Goal: Task Accomplishment & Management: Use online tool/utility

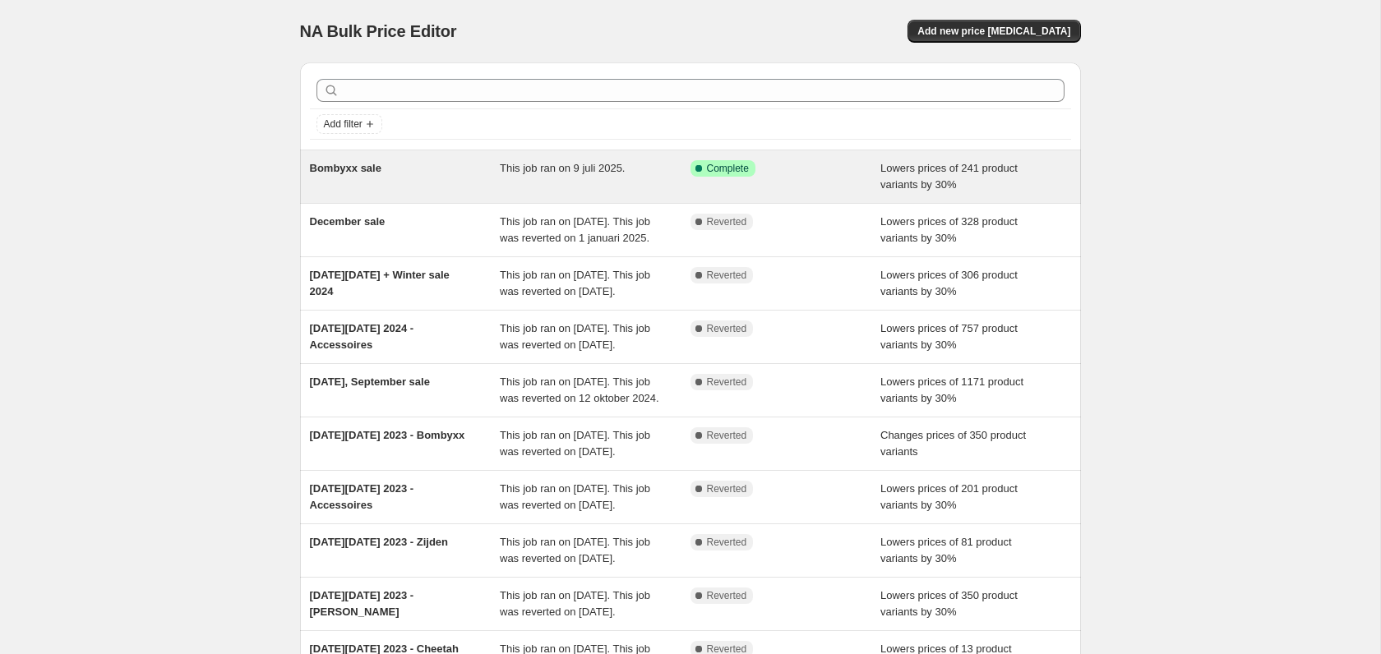
click at [360, 164] on span "Bombyxx sale" at bounding box center [346, 168] width 72 height 12
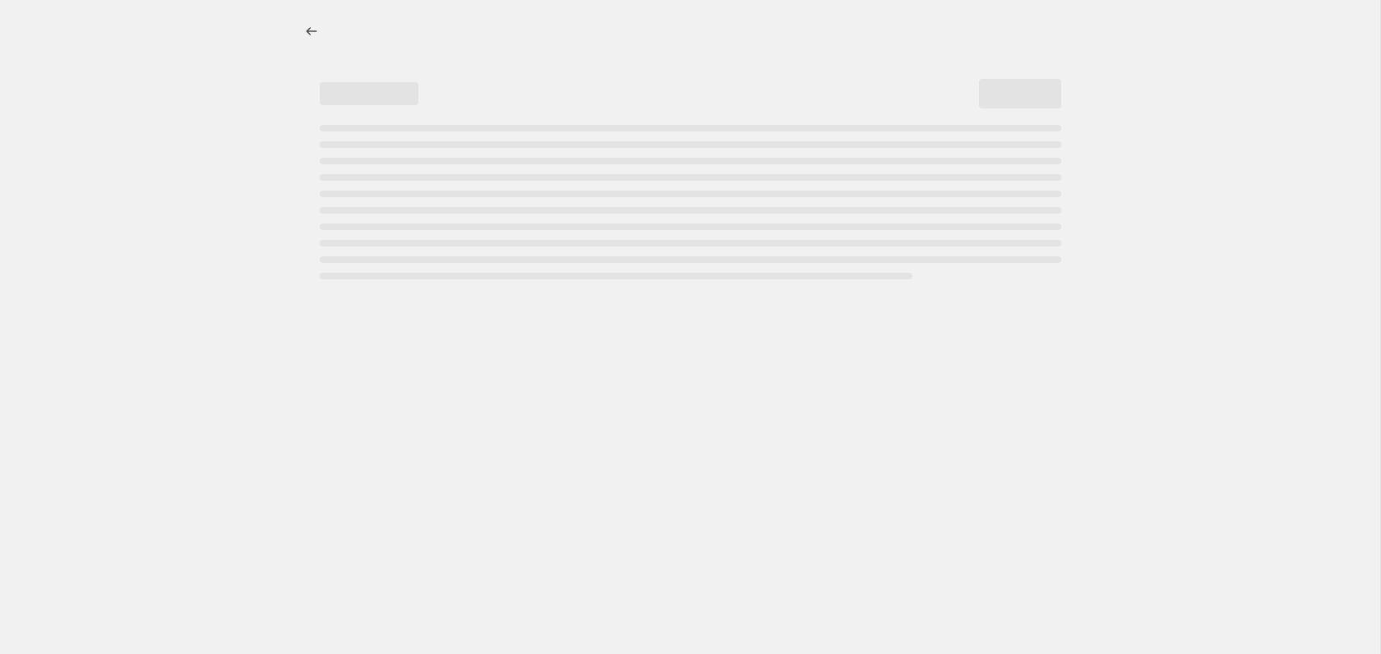
select select "percentage"
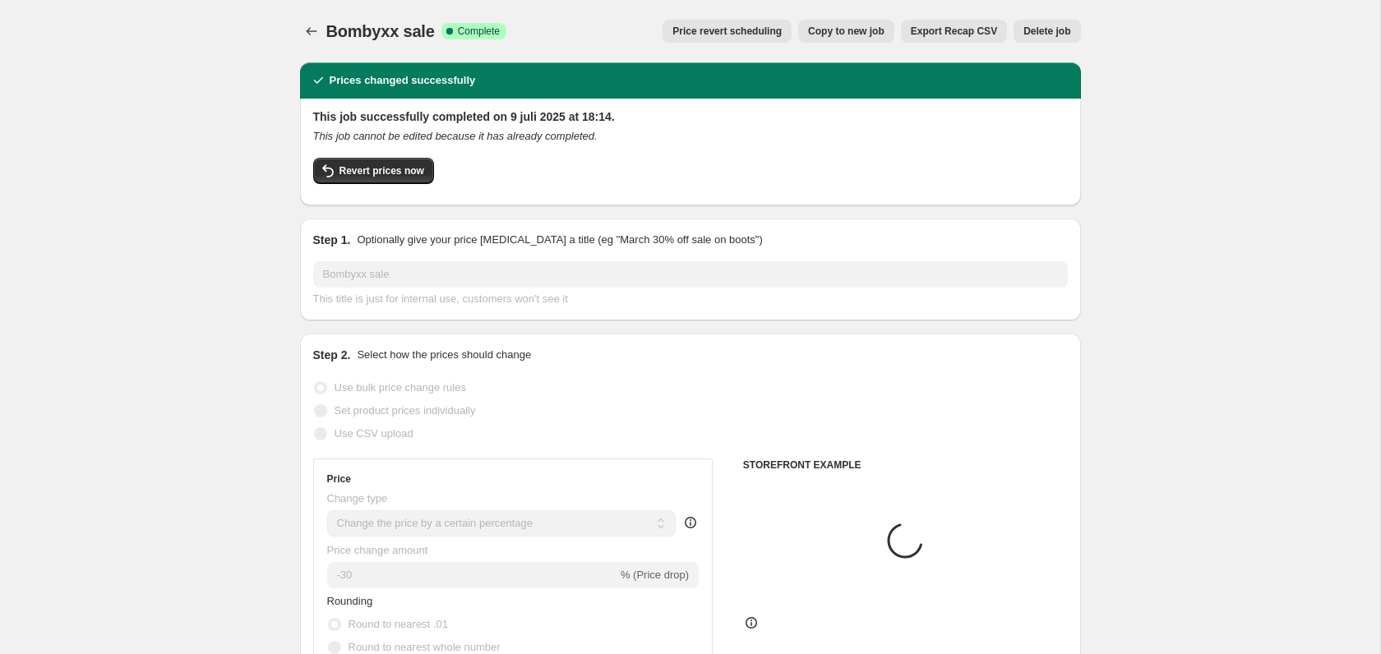
select select "tag"
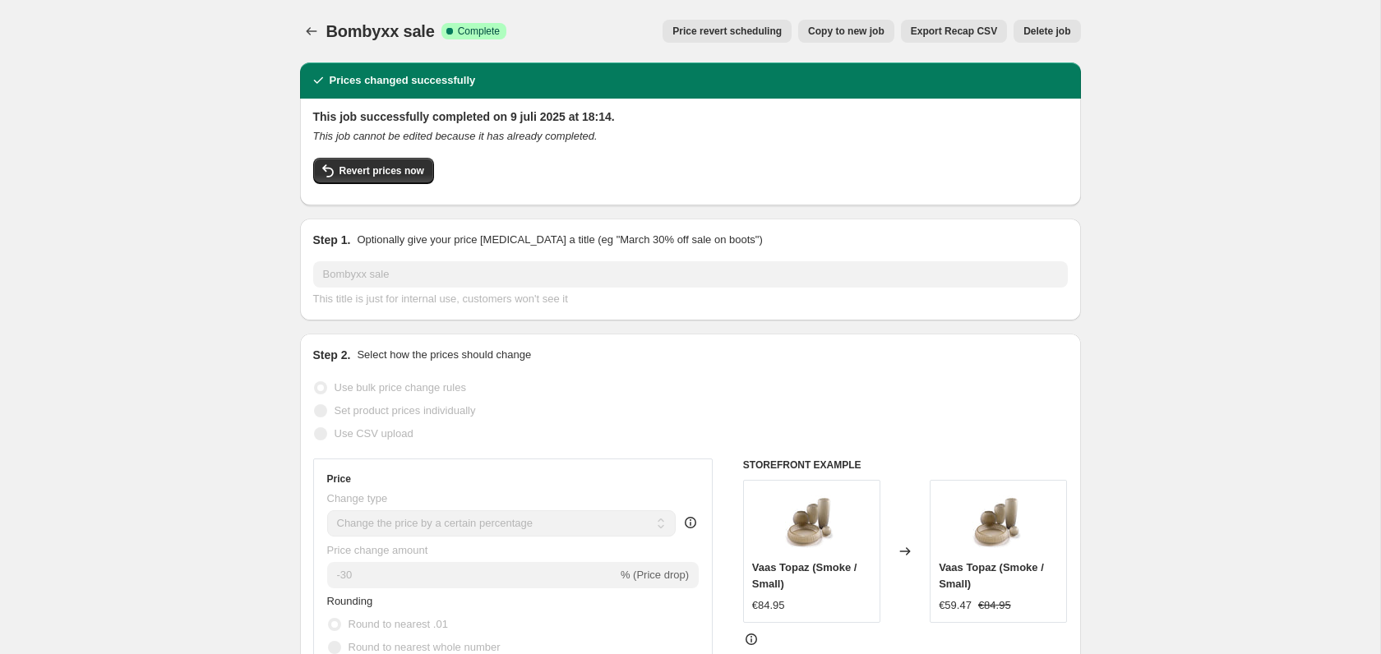
click at [394, 177] on span "Revert prices now" at bounding box center [382, 170] width 85 height 13
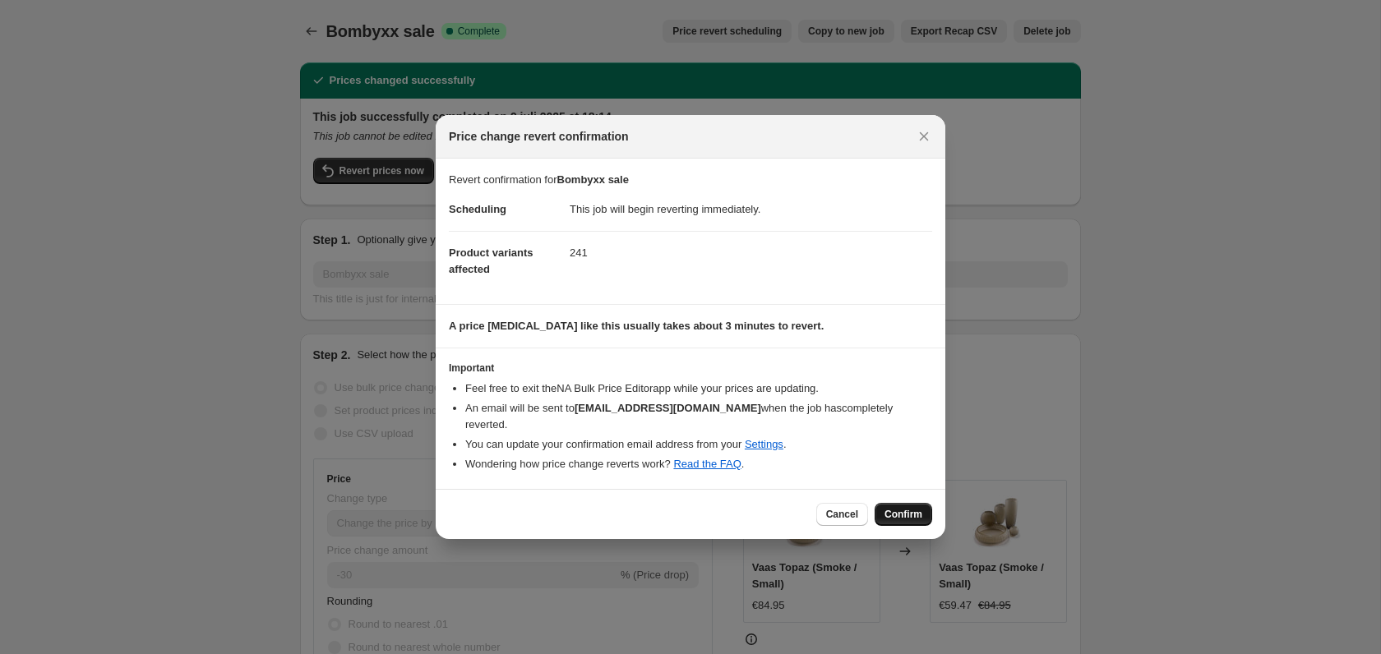
click at [922, 506] on button "Confirm" at bounding box center [904, 514] width 58 height 23
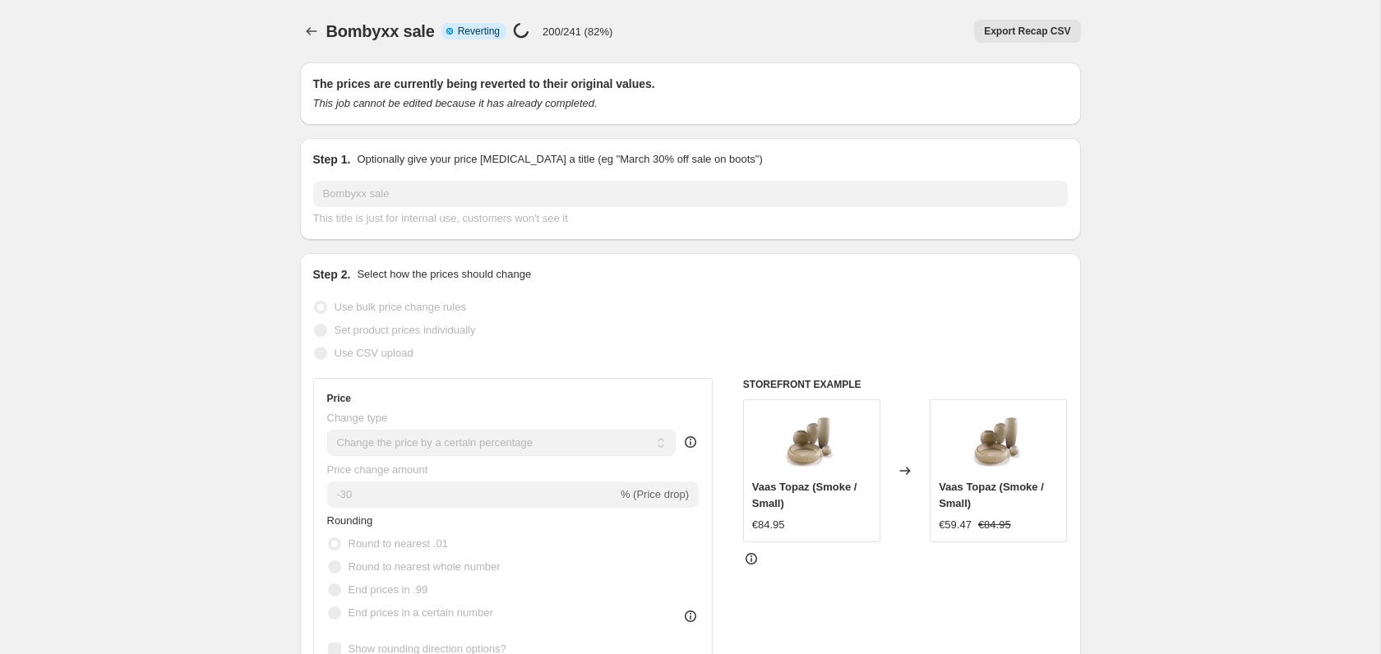
select select "percentage"
select select "tag"
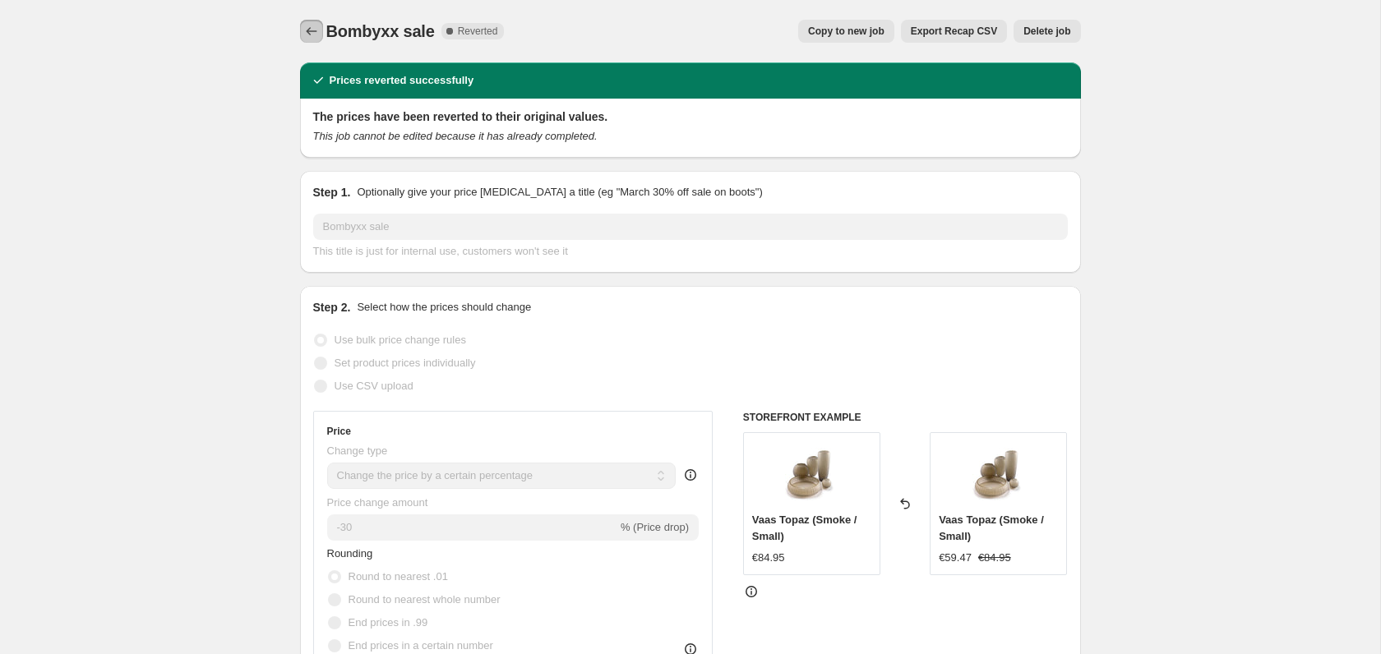
click at [308, 25] on icon "Price change jobs" at bounding box center [311, 31] width 16 height 16
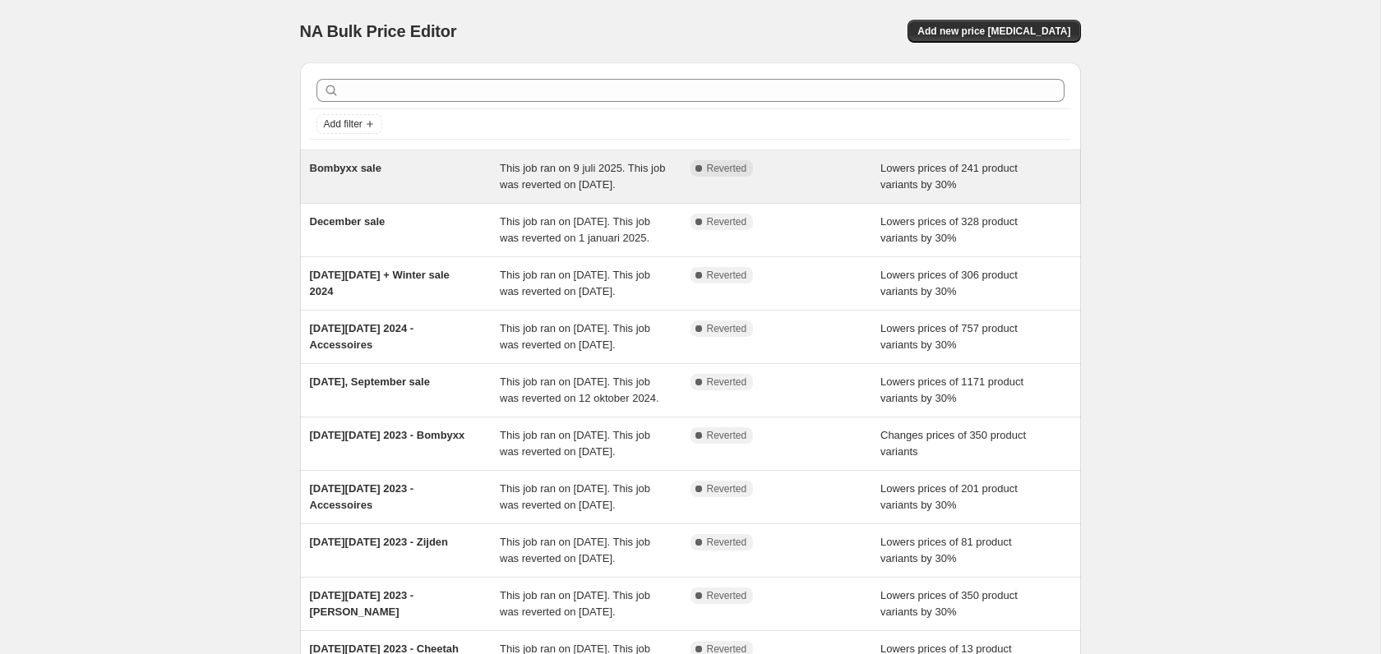
click at [525, 191] on span "This job ran on 9 juli 2025. This job was reverted on [DATE]." at bounding box center [582, 176] width 165 height 29
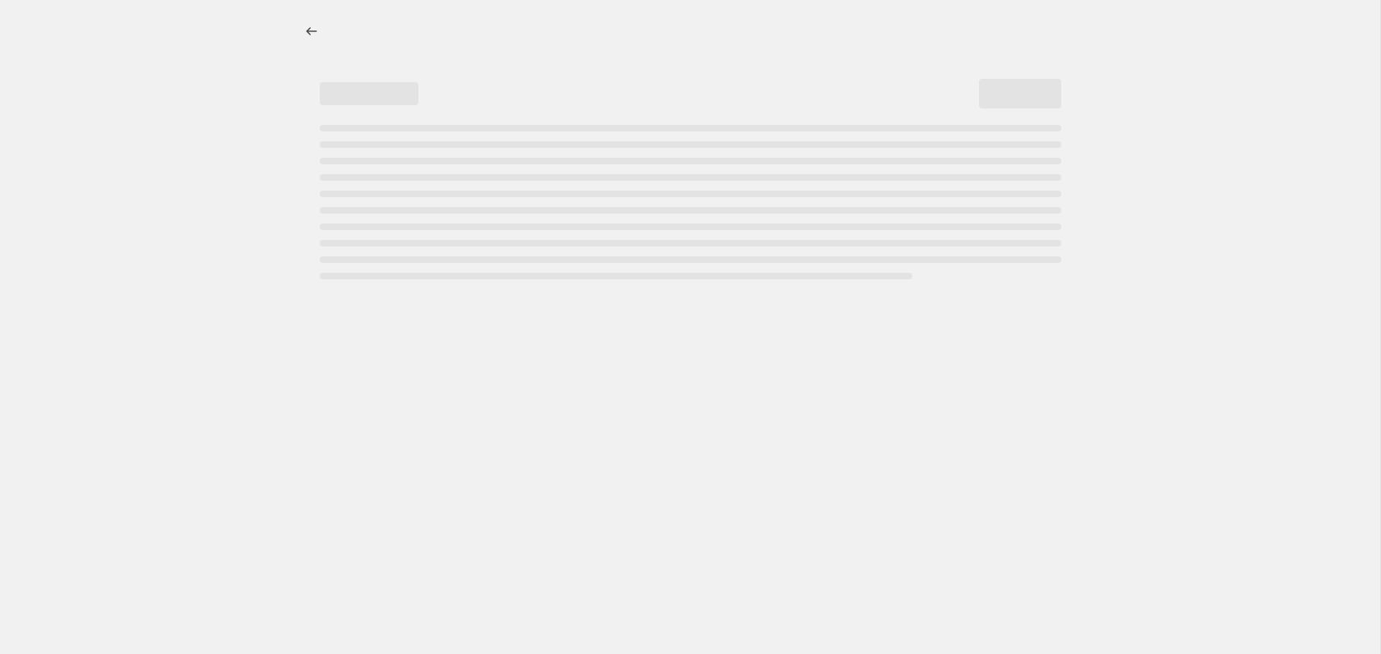
select select "percentage"
select select "tag"
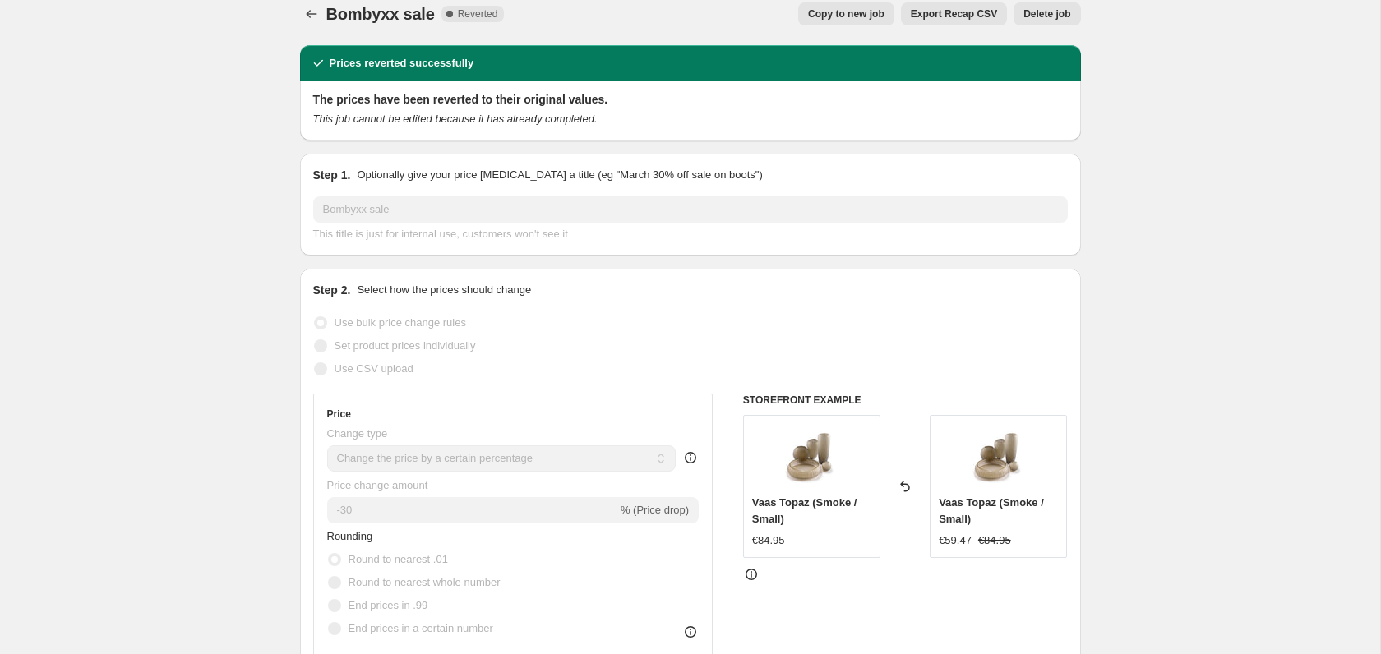
scroll to position [16, 0]
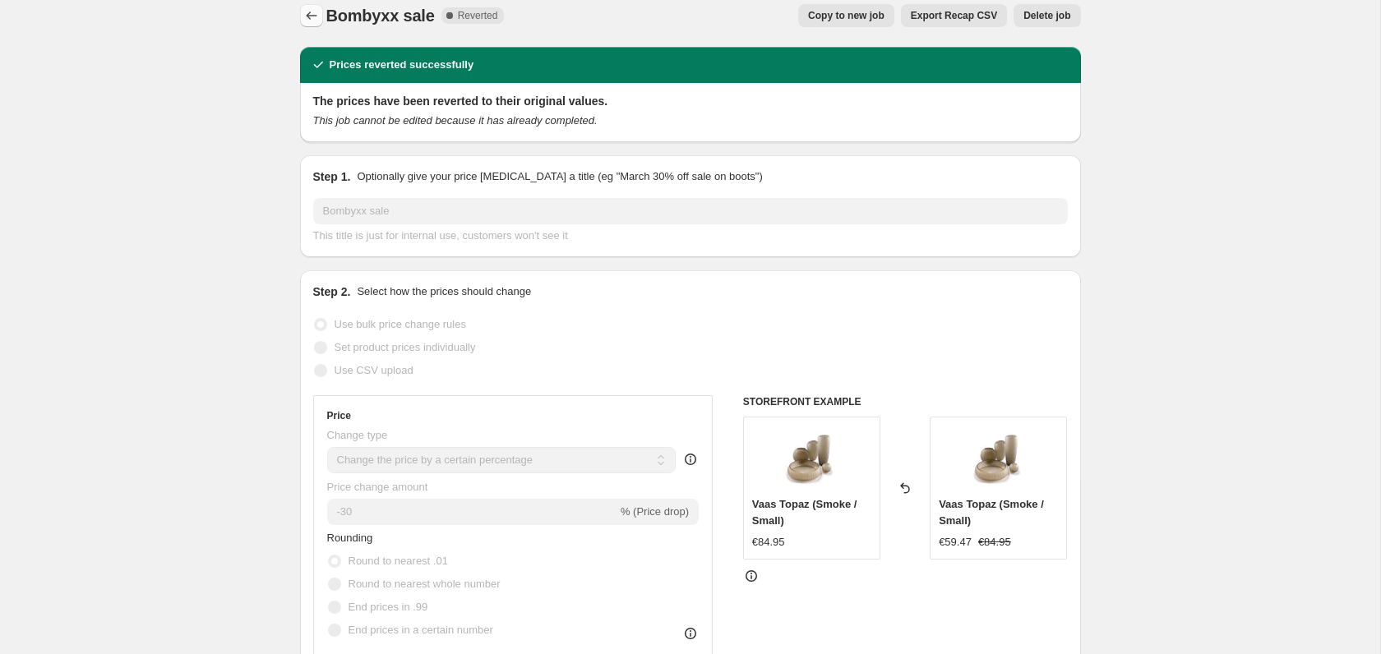
click at [319, 13] on icon "Price change jobs" at bounding box center [311, 15] width 16 height 16
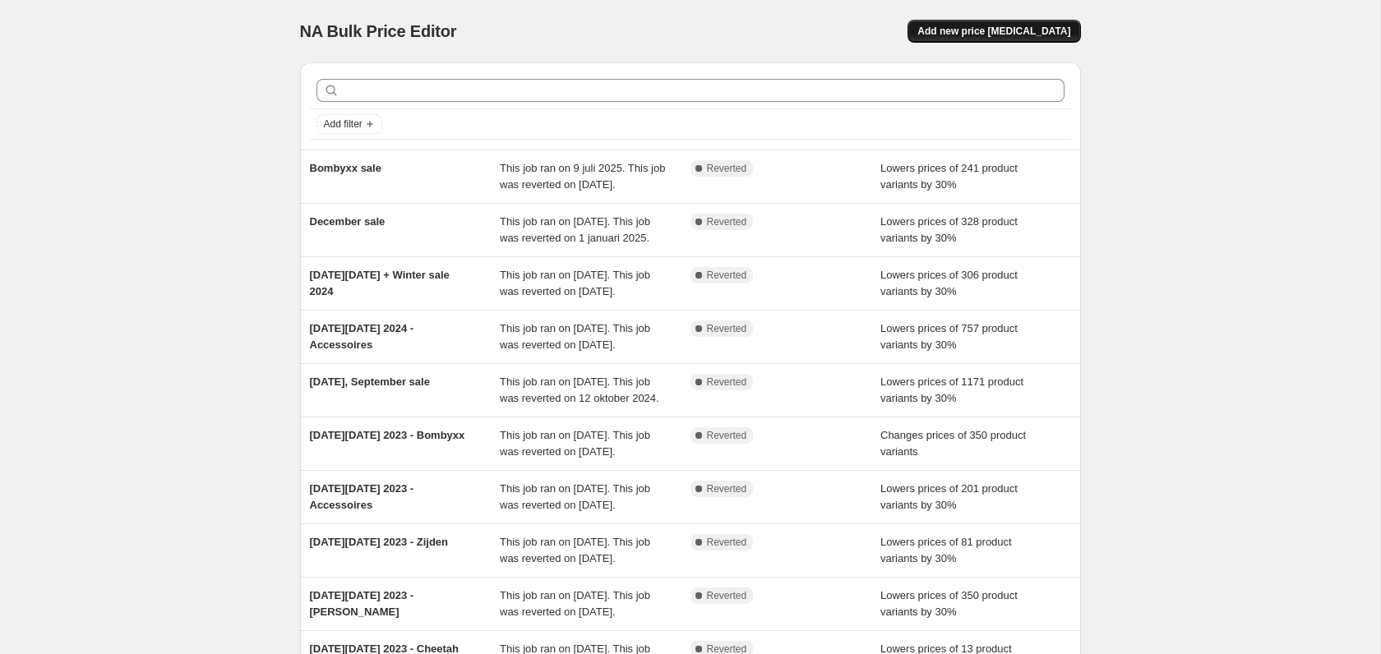
click at [1042, 25] on span "Add new price [MEDICAL_DATA]" at bounding box center [994, 31] width 153 height 13
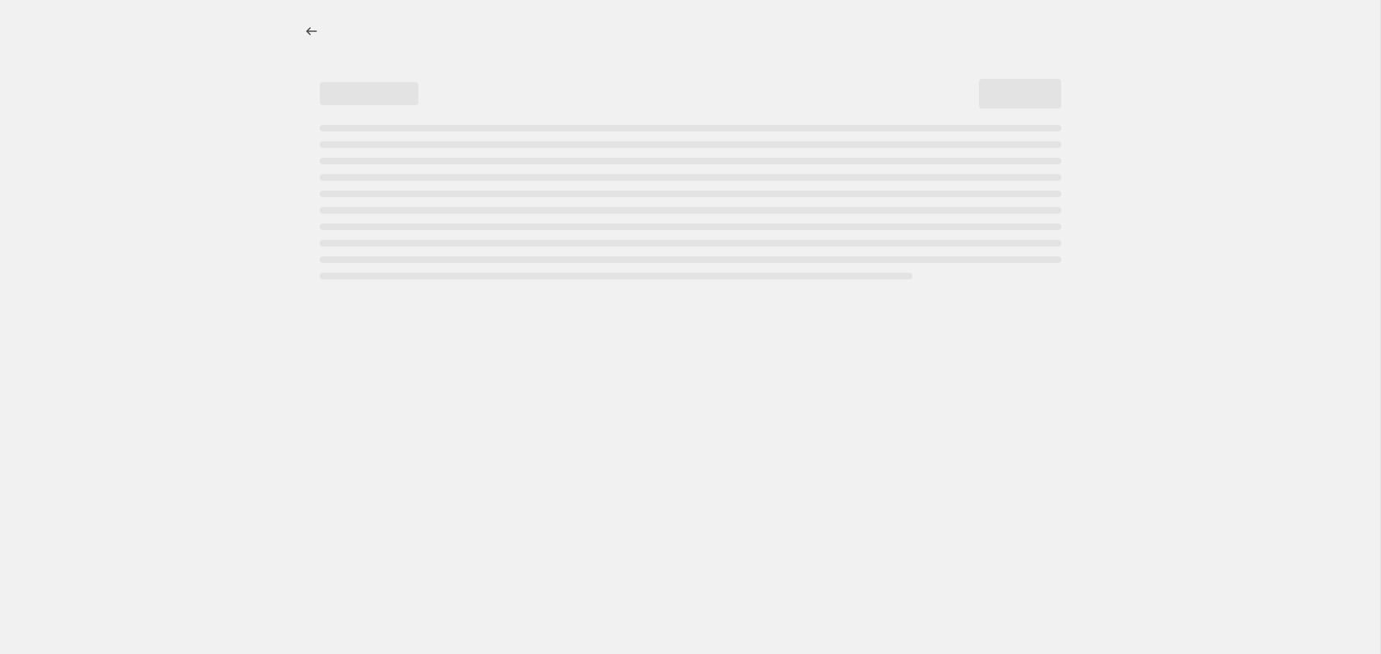
select select "percentage"
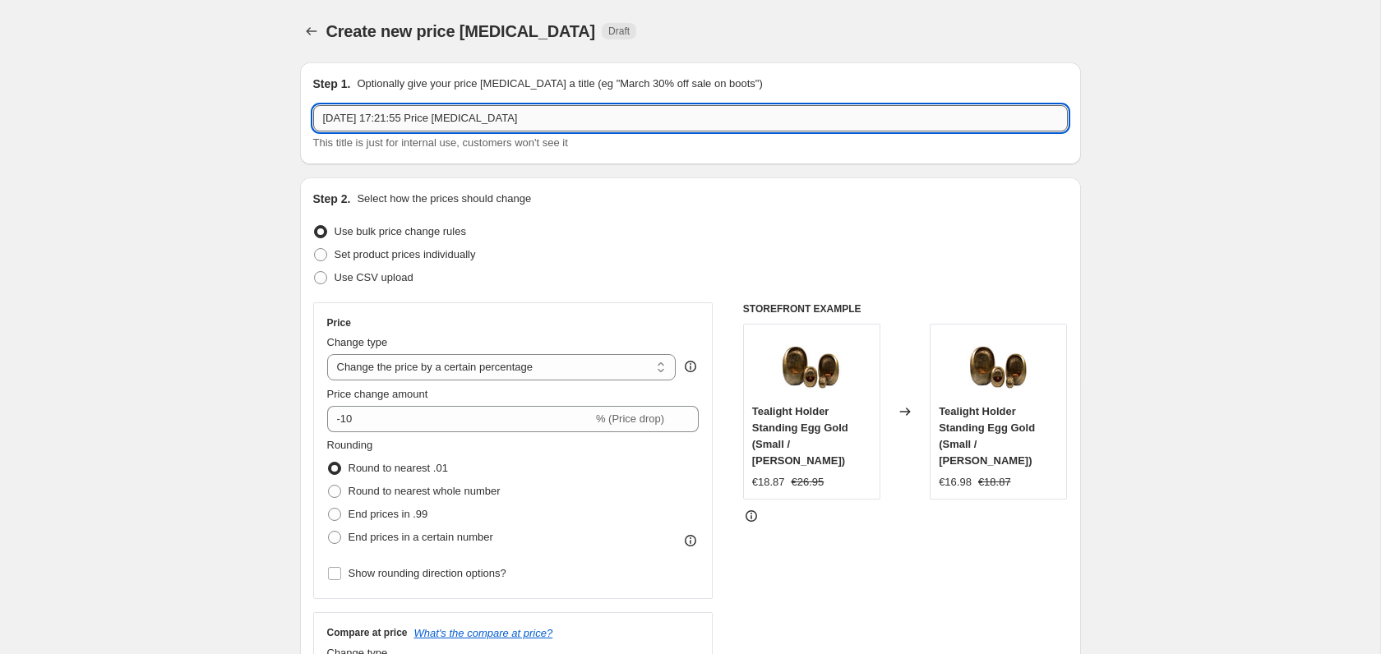
click at [451, 121] on input "29 sep 2025, 17:21:55 Price change job" at bounding box center [690, 118] width 755 height 26
type input "Bombyxx sale 2"
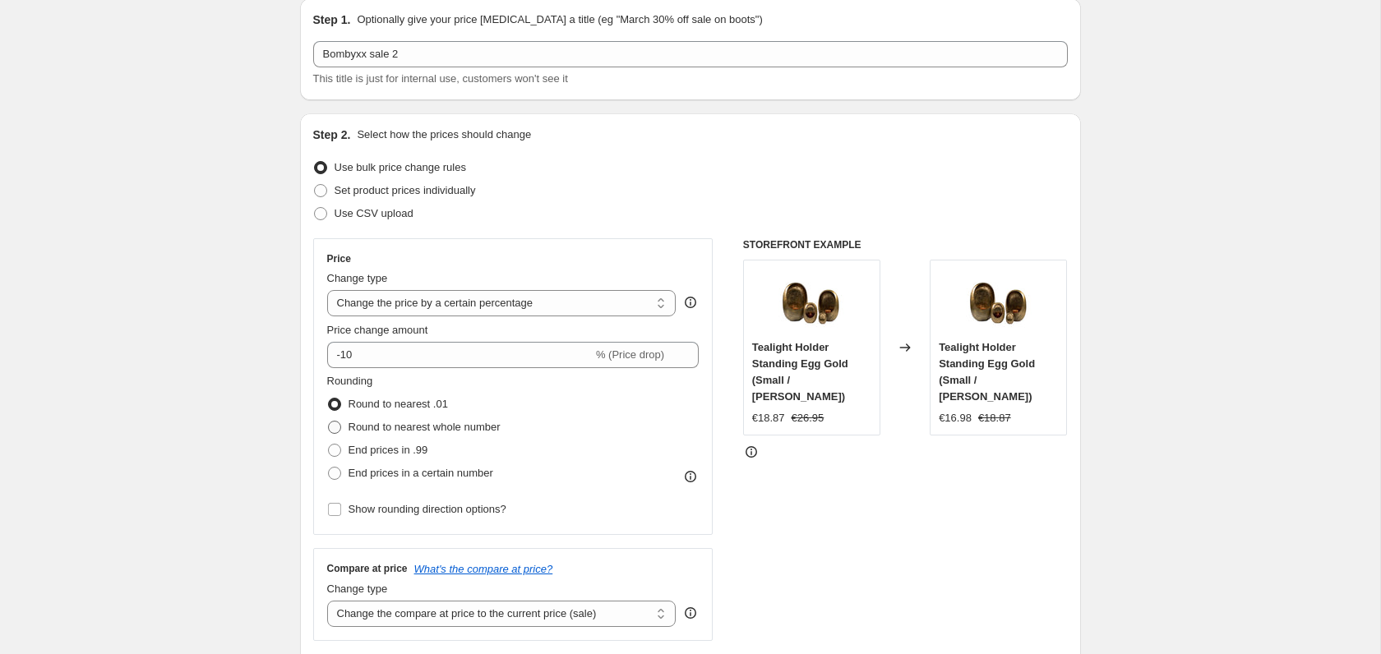
scroll to position [98, 0]
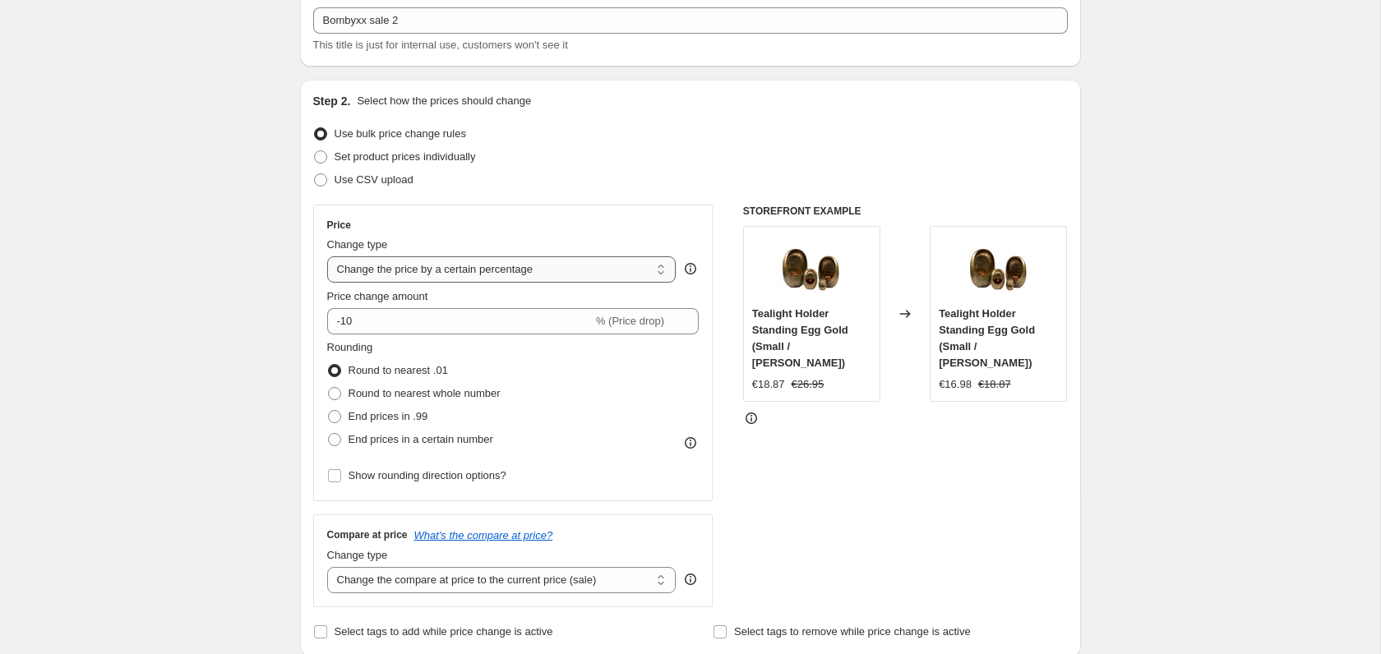
click at [550, 270] on select "Change the price to a certain amount Change the price by a certain amount Chang…" at bounding box center [501, 270] width 349 height 26
click at [327, 257] on select "Change the price to a certain amount Change the price by a certain amount Chang…" at bounding box center [501, 270] width 349 height 26
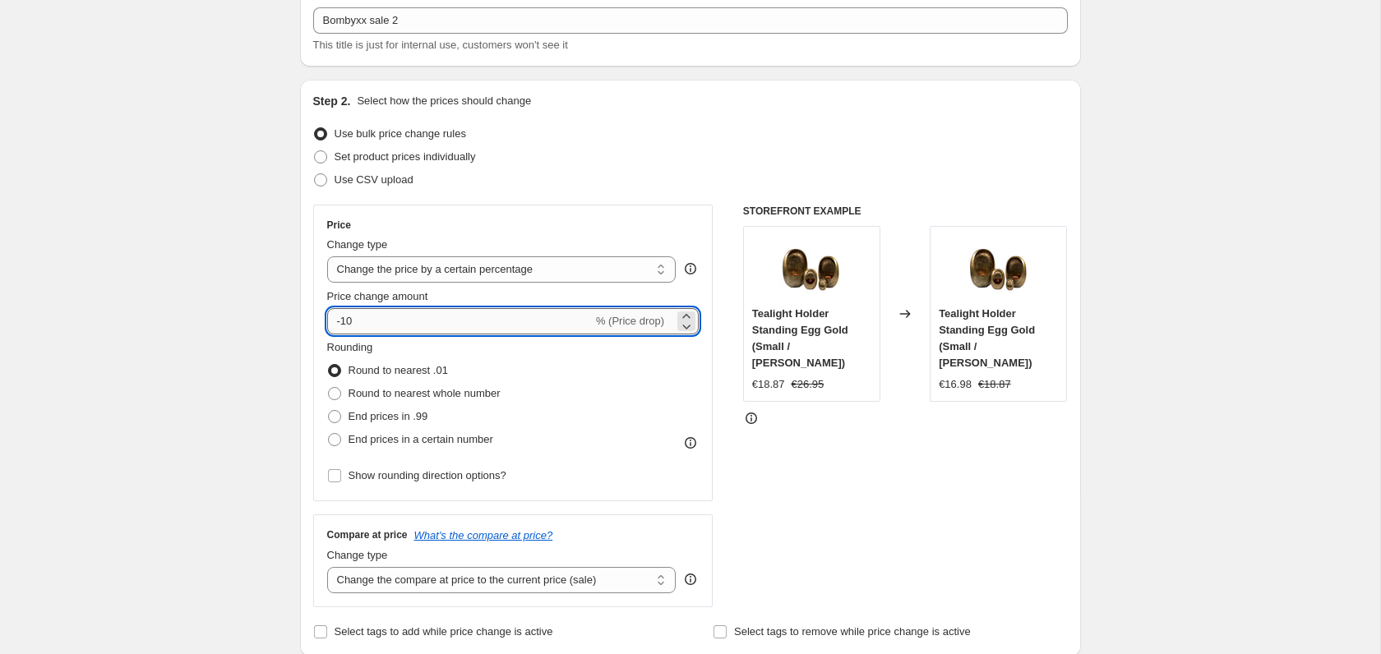
click at [401, 325] on input "-10" at bounding box center [460, 321] width 266 height 26
type input "-1"
type input "-40"
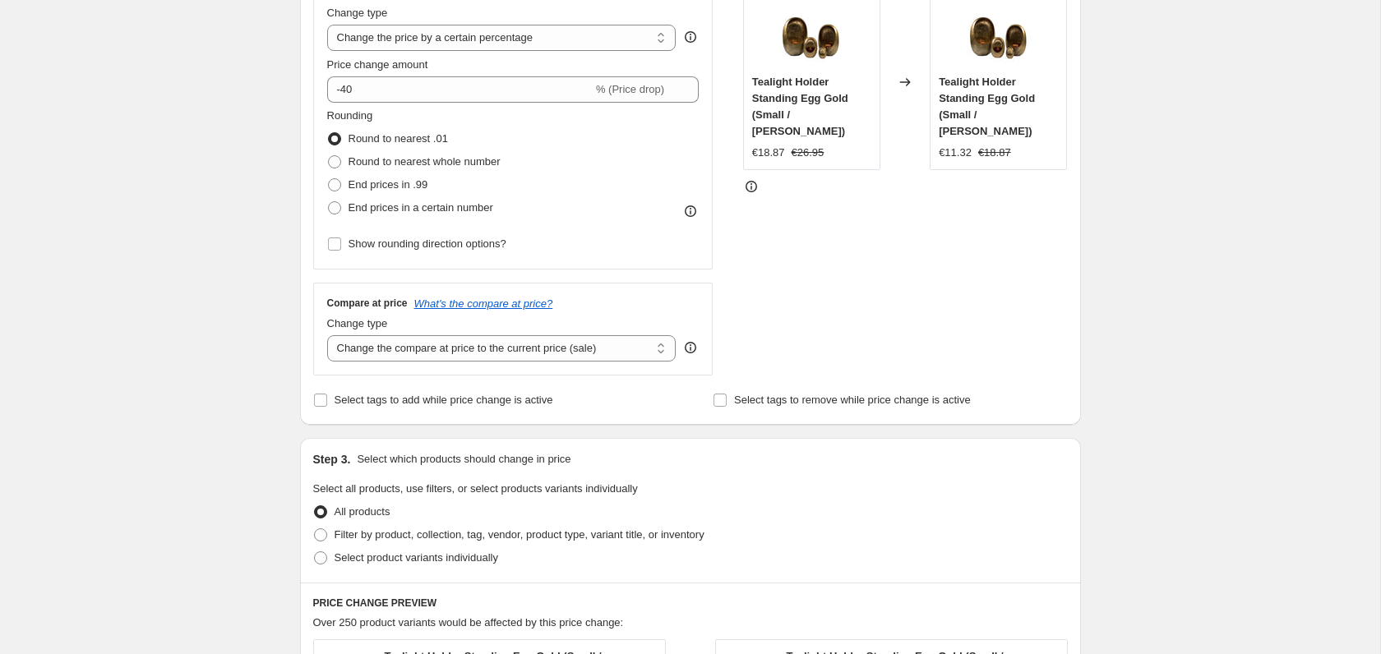
scroll to position [337, 0]
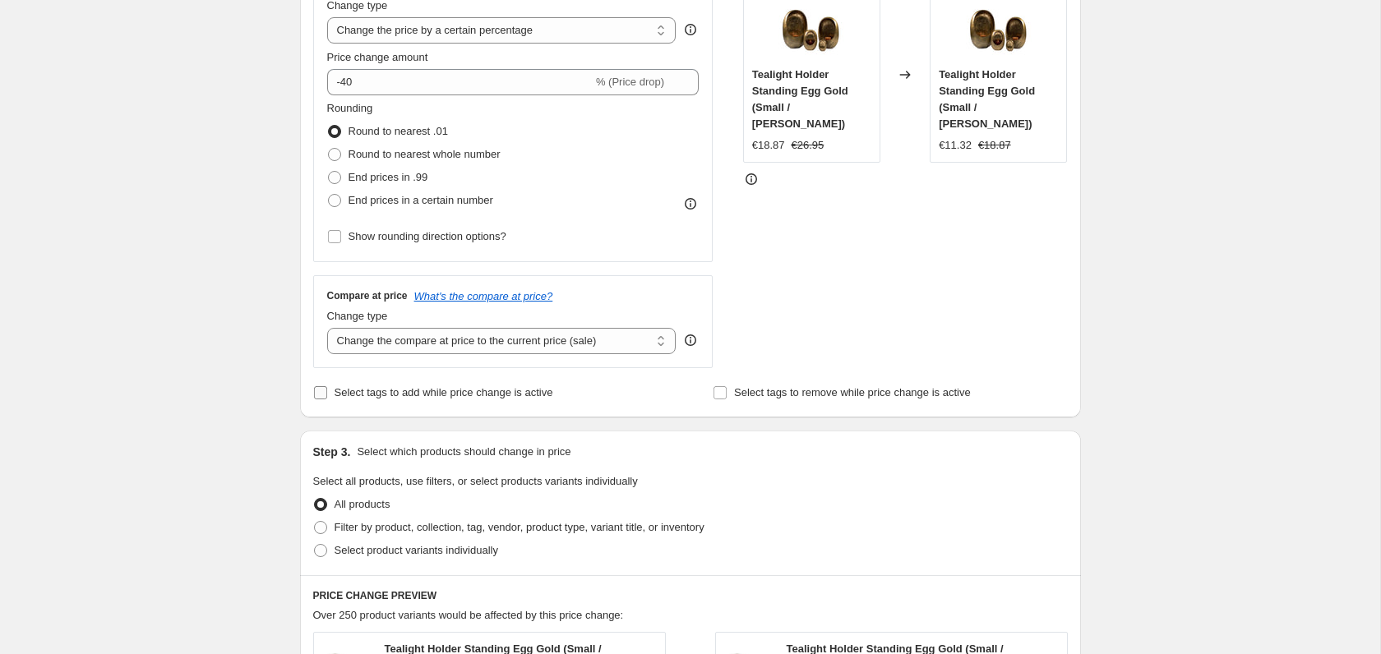
click at [446, 390] on span "Select tags to add while price change is active" at bounding box center [444, 392] width 219 height 12
click at [327, 390] on input "Select tags to add while price change is active" at bounding box center [320, 392] width 13 height 13
checkbox input "true"
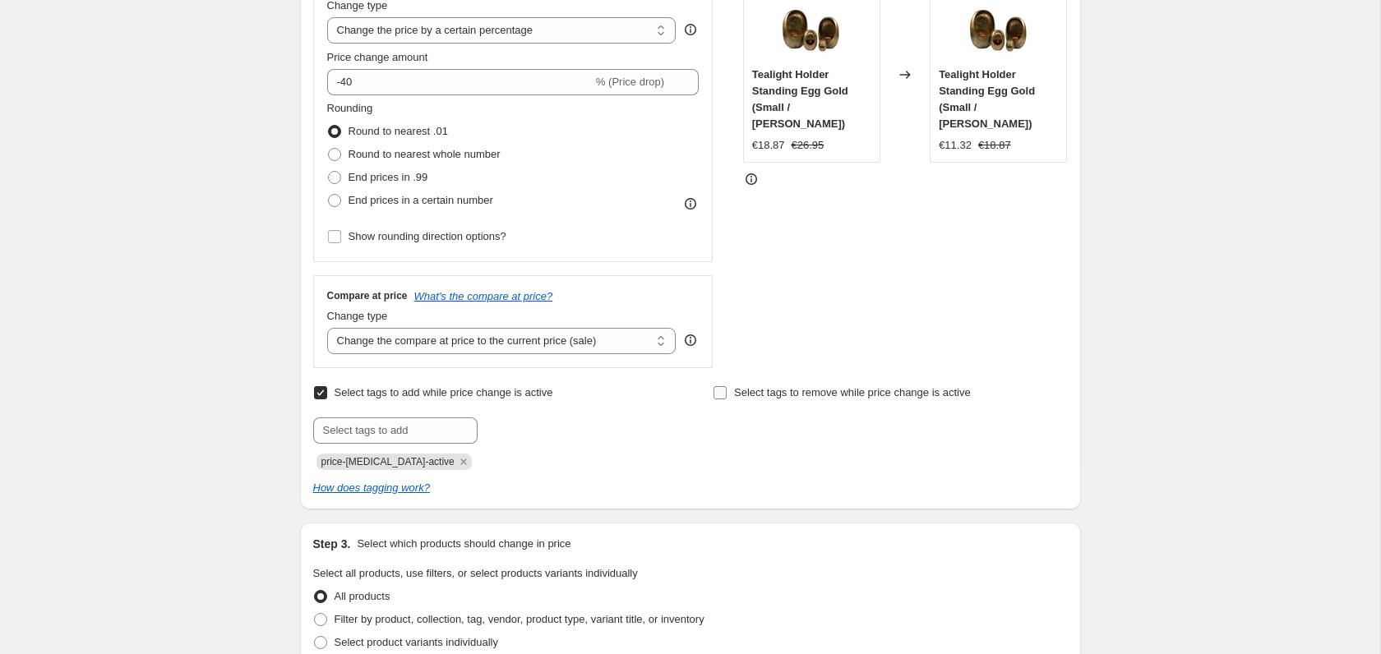
click at [905, 391] on span "Select tags to remove while price change is active" at bounding box center [852, 392] width 237 height 12
click at [727, 391] on input "Select tags to remove while price change is active" at bounding box center [720, 392] width 13 height 13
click at [905, 391] on span "Select tags to remove while price change is active" at bounding box center [852, 392] width 237 height 12
click at [727, 391] on input "Select tags to remove while price change is active" at bounding box center [720, 392] width 13 height 13
checkbox input "false"
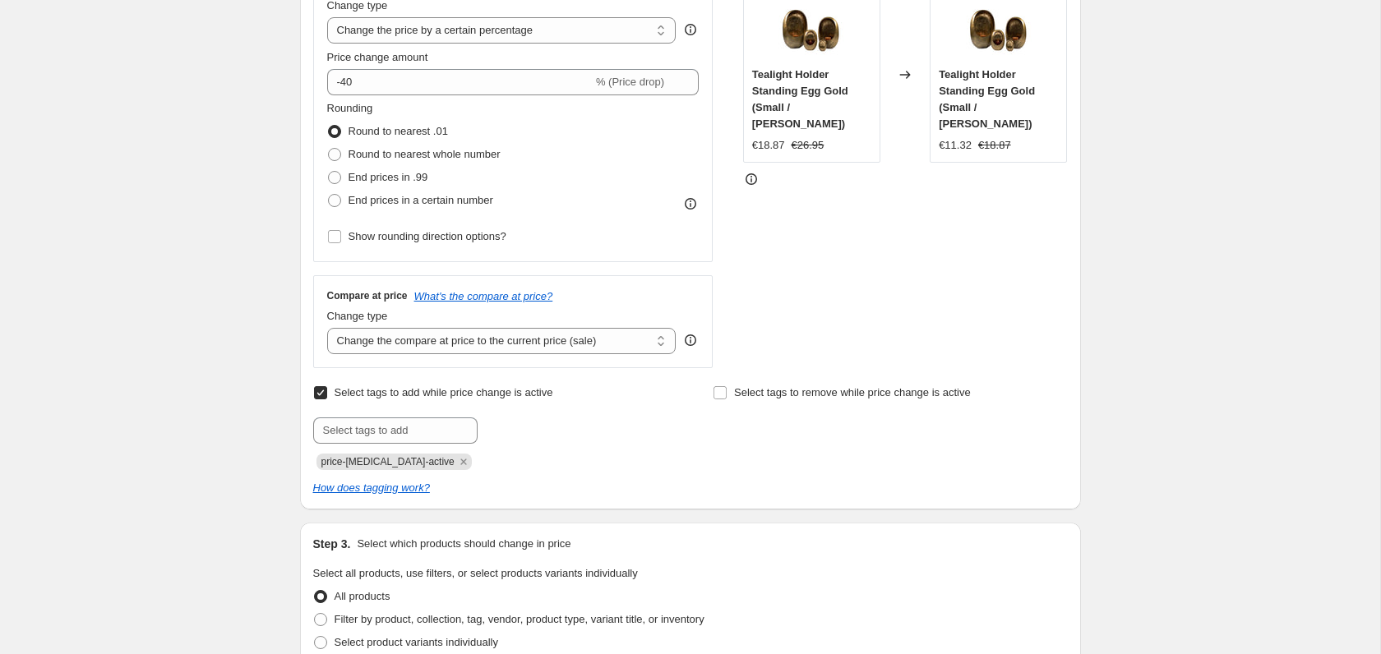
click at [101, 297] on div "Create new price change job. This page is ready Create new price change job Dra…" at bounding box center [690, 541] width 1380 height 1757
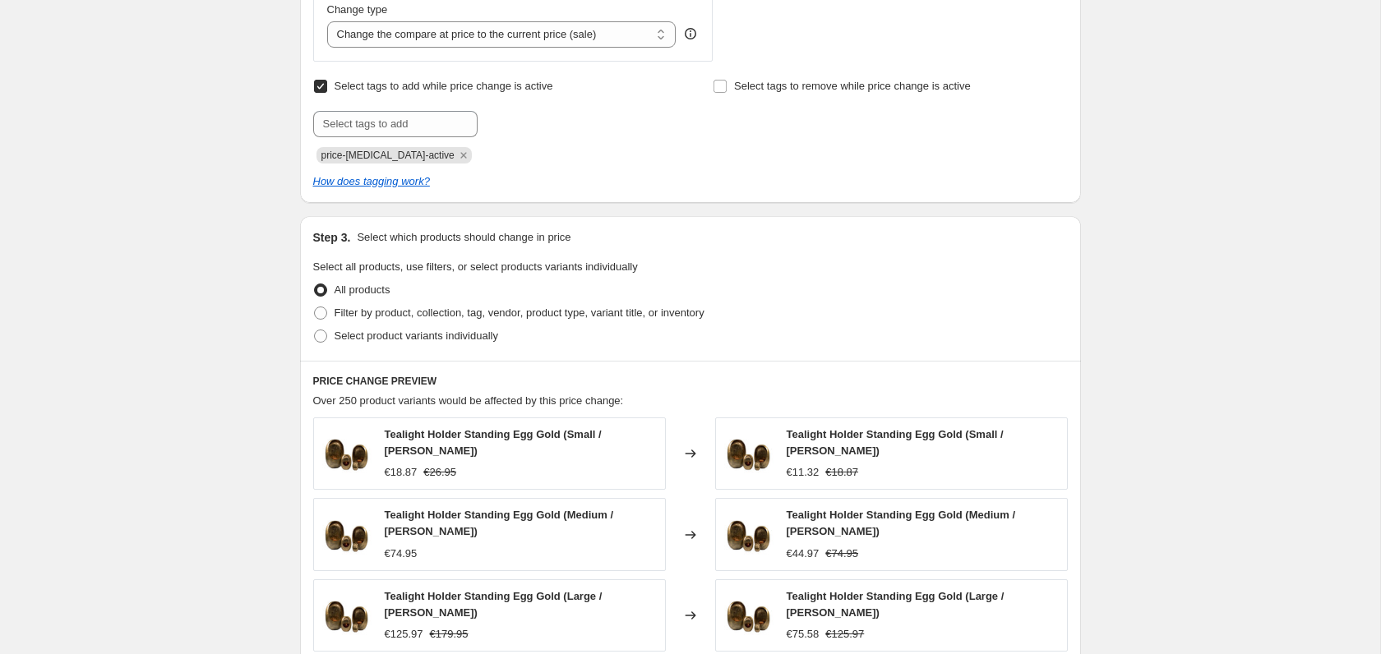
scroll to position [658, 0]
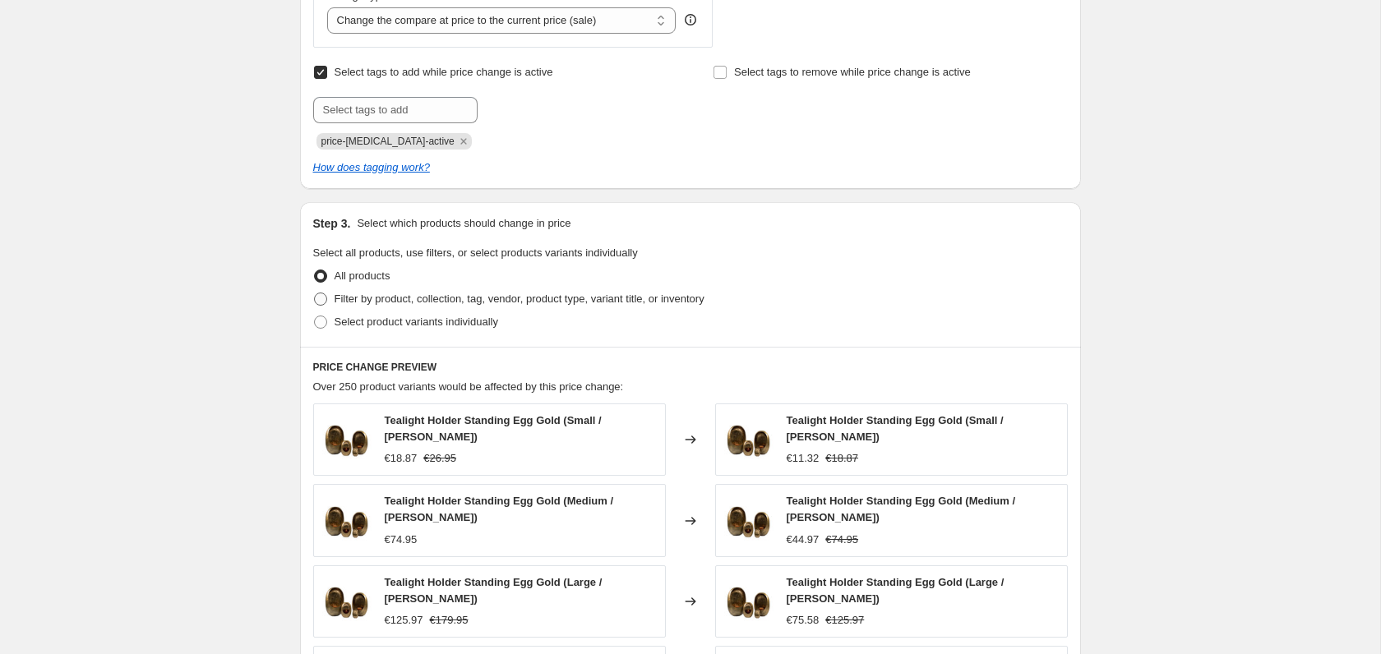
click at [380, 300] on span "Filter by product, collection, tag, vendor, product type, variant title, or inv…" at bounding box center [520, 299] width 370 height 12
click at [315, 294] on input "Filter by product, collection, tag, vendor, product type, variant title, or inv…" at bounding box center [314, 293] width 1 height 1
radio input "true"
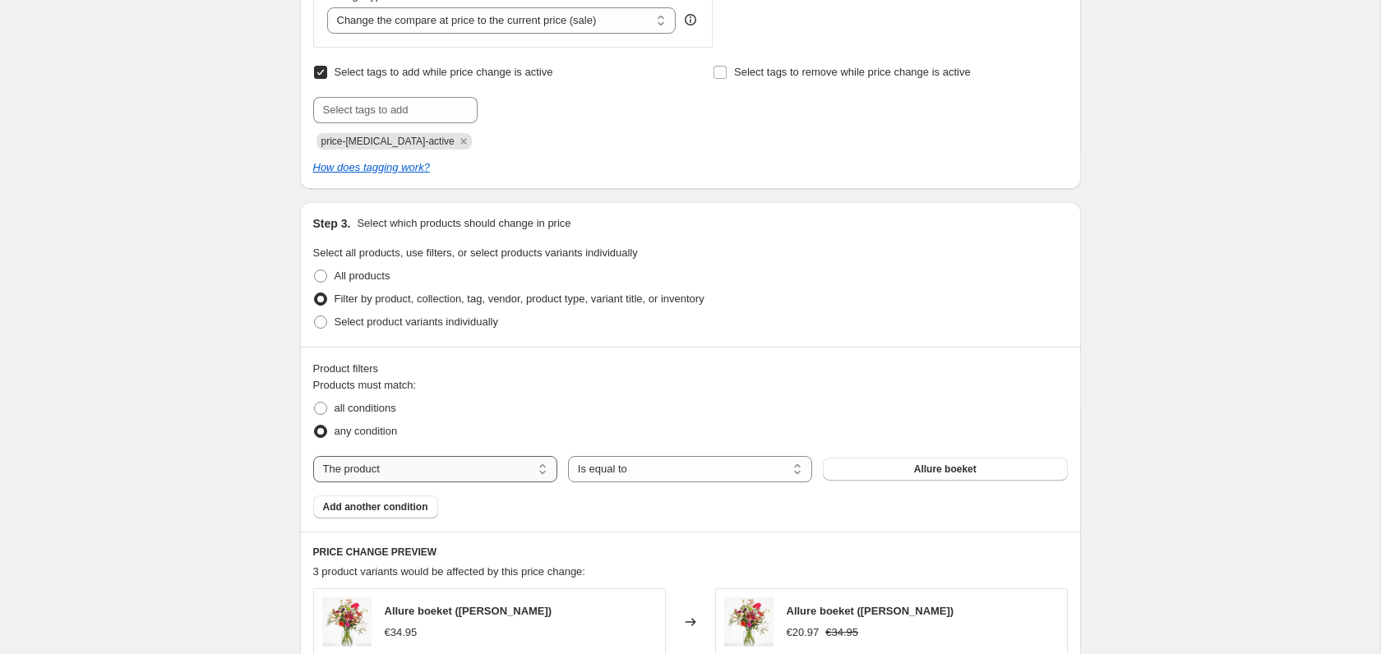
click at [410, 458] on select "The product The product's collection The product's tag The product's vendor The…" at bounding box center [435, 469] width 244 height 26
select select "vendor"
click at [386, 504] on span "Add another condition" at bounding box center [375, 507] width 105 height 13
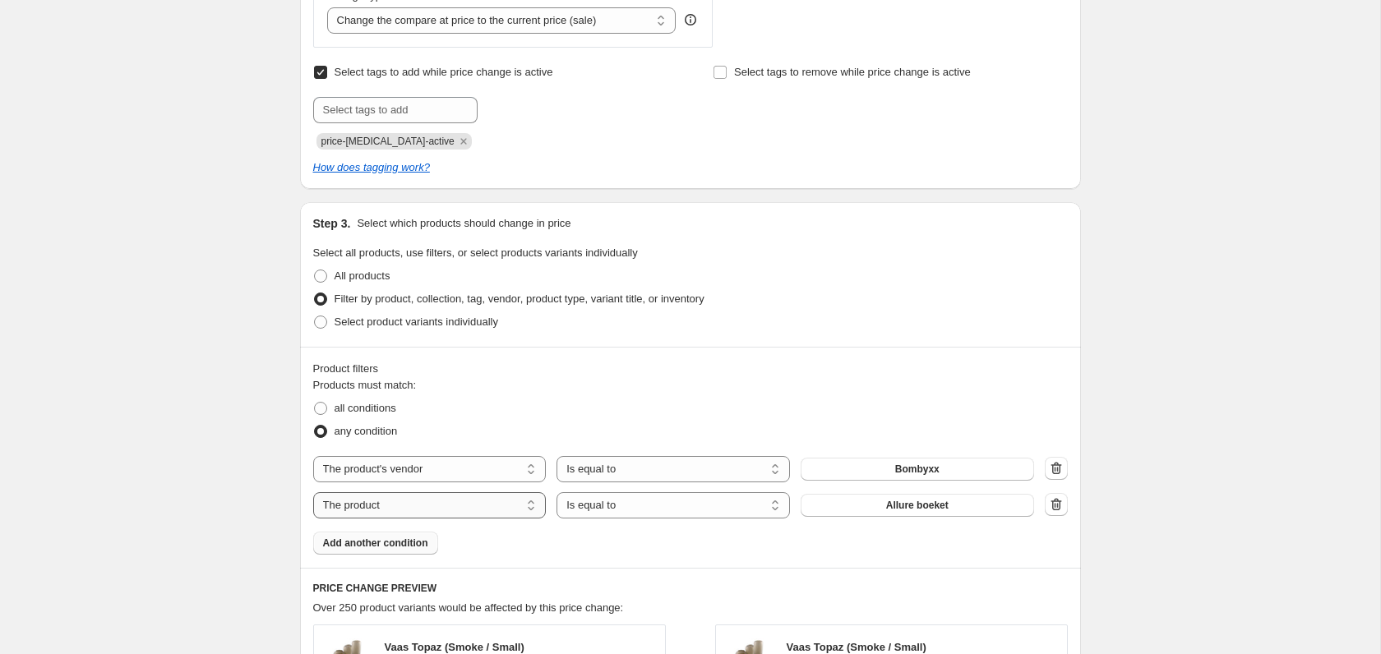
click at [422, 510] on select "The product The product's collection The product's tag The product's vendor The…" at bounding box center [430, 505] width 234 height 26
select select "inventory_quantity"
click at [733, 512] on select "Is equal to Is not equal to Is greater than Is less than" at bounding box center [674, 505] width 234 height 26
select select ">"
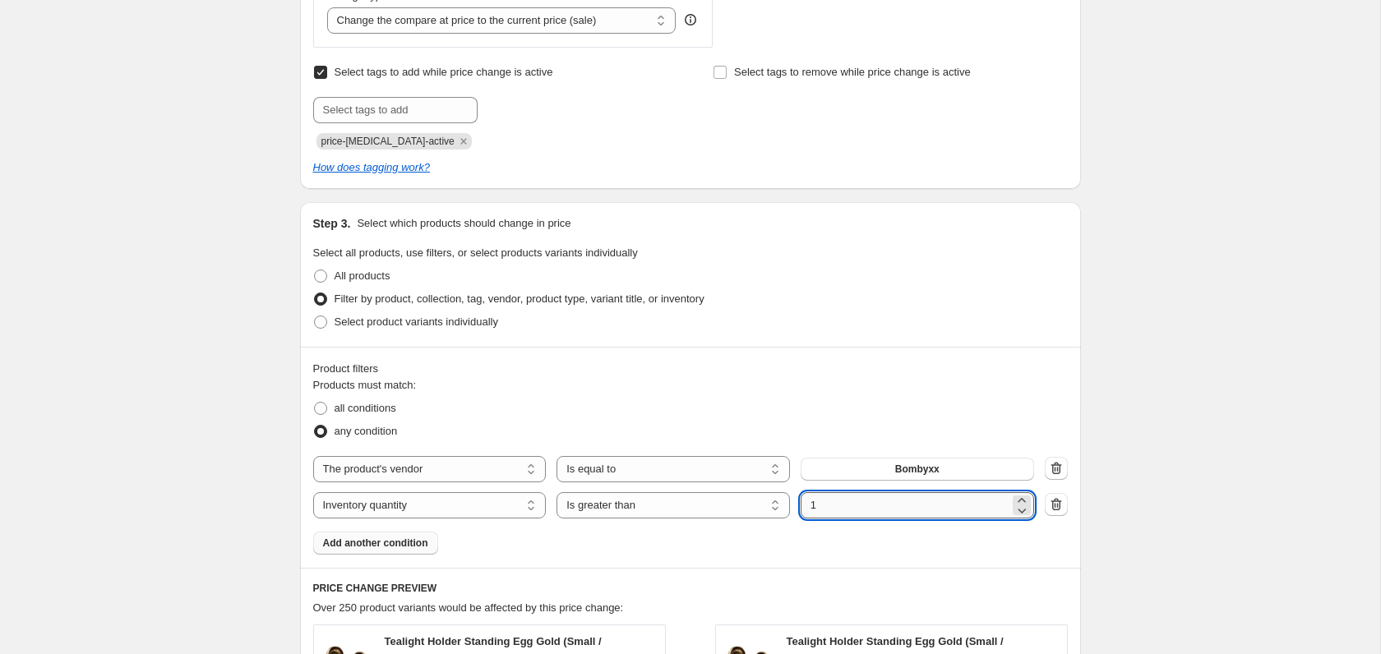
click at [821, 506] on input "1" at bounding box center [905, 505] width 209 height 26
type input "0"
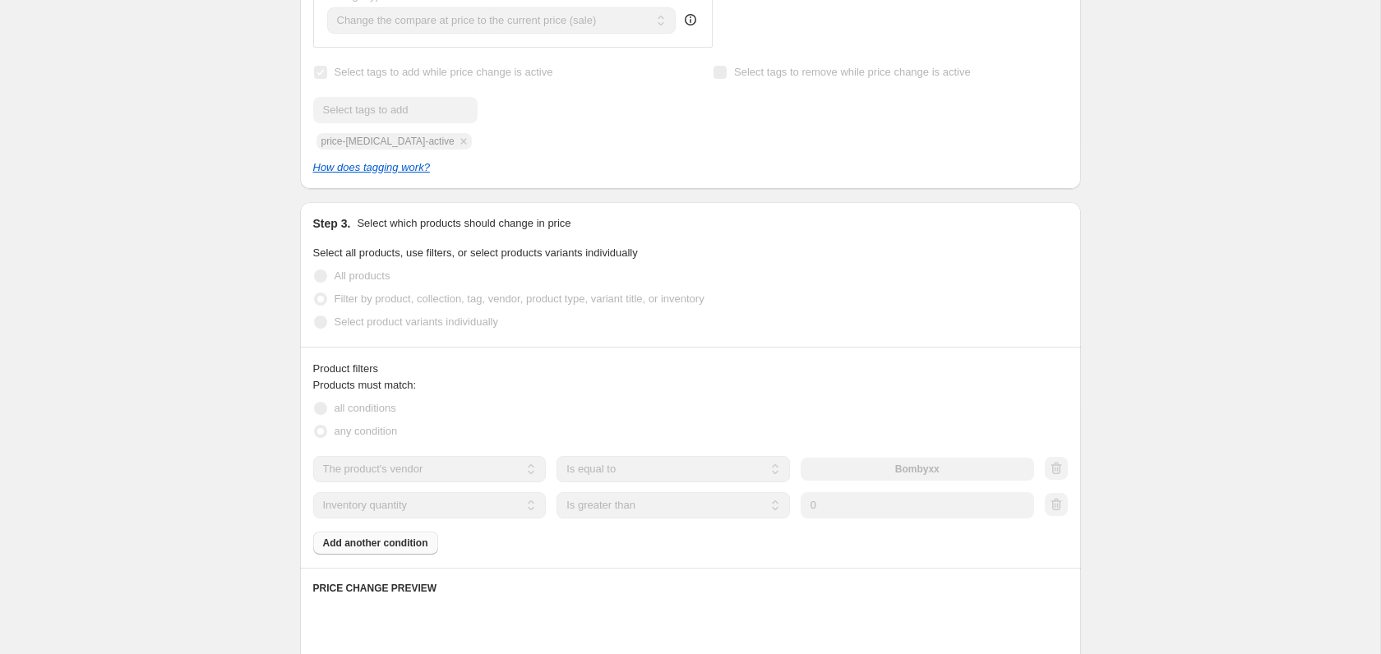
click at [1212, 477] on div "Create new price change job. This page is ready Create new price change job Dra…" at bounding box center [690, 320] width 1380 height 1957
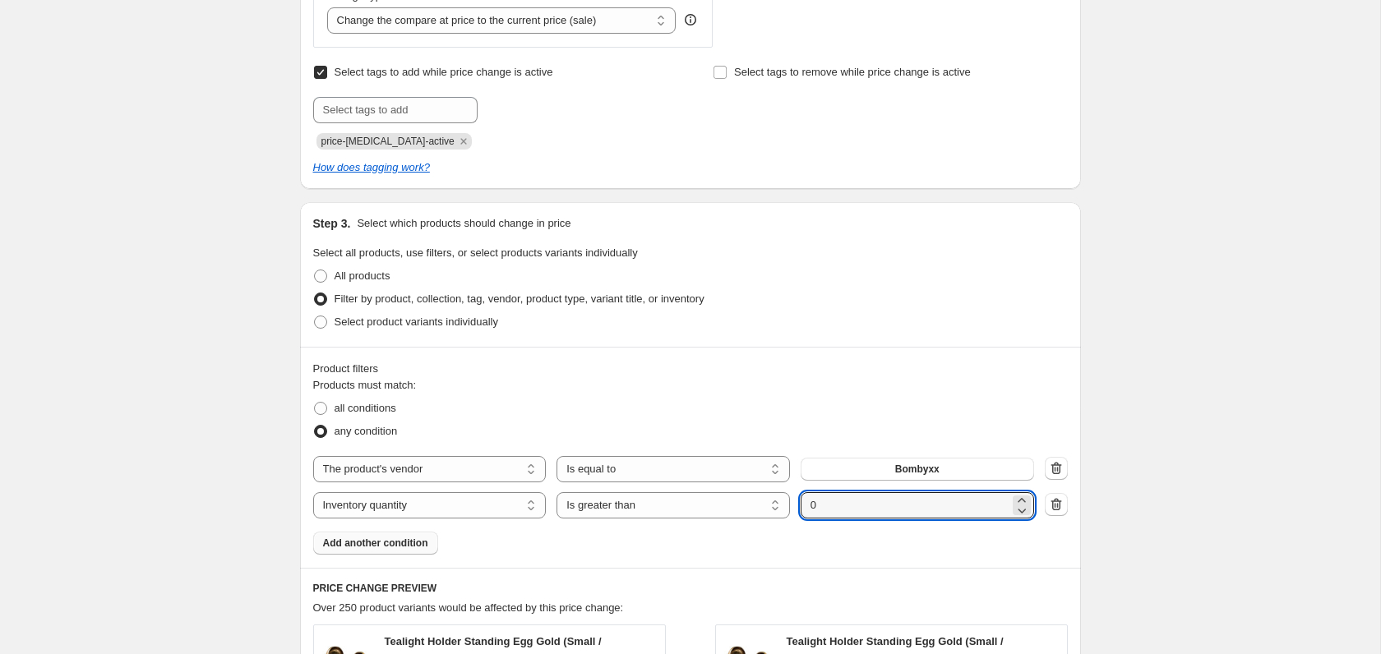
click at [133, 504] on div "Create new price change job. This page is ready Create new price change job Dra…" at bounding box center [690, 323] width 1380 height 1962
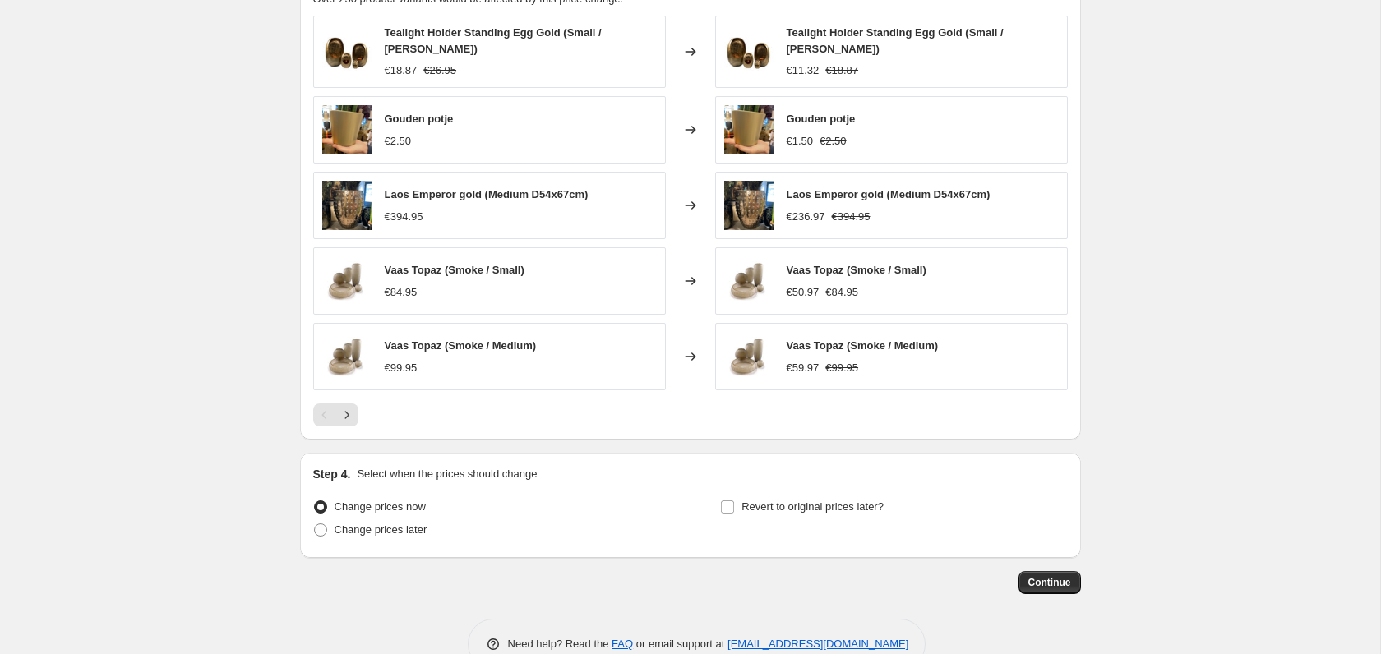
scroll to position [1302, 0]
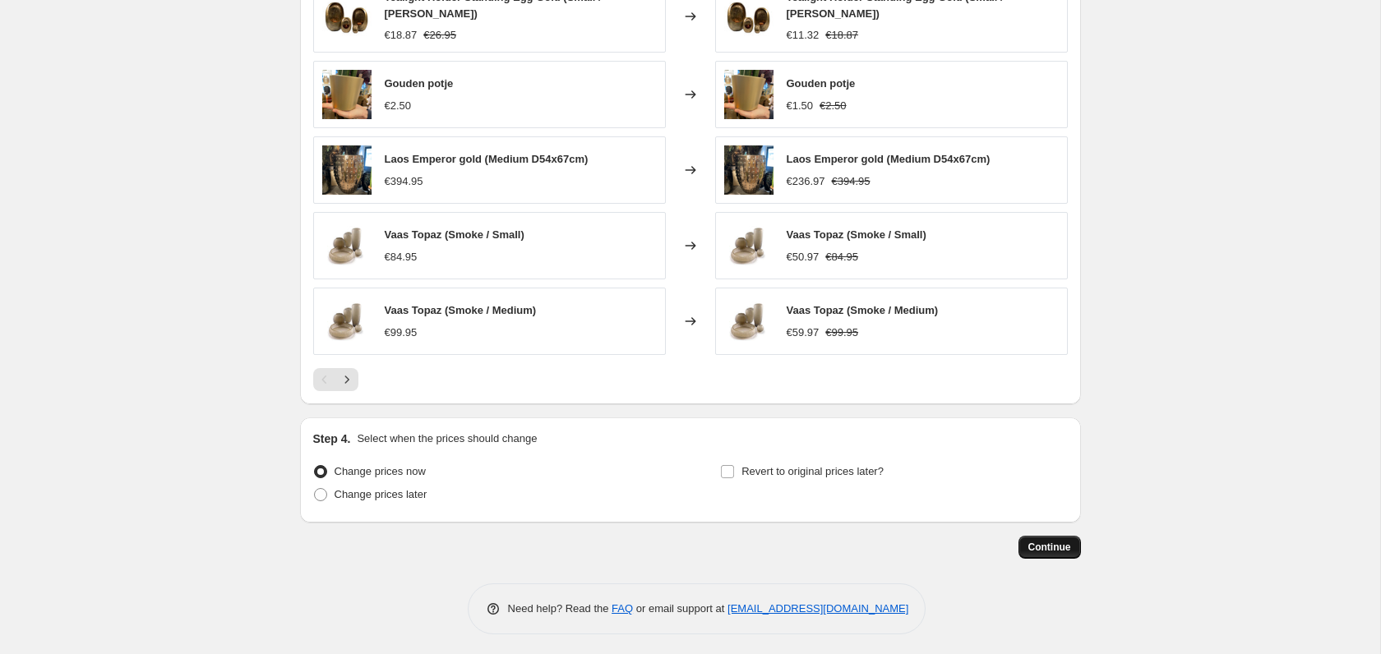
click at [1038, 542] on span "Continue" at bounding box center [1050, 547] width 43 height 13
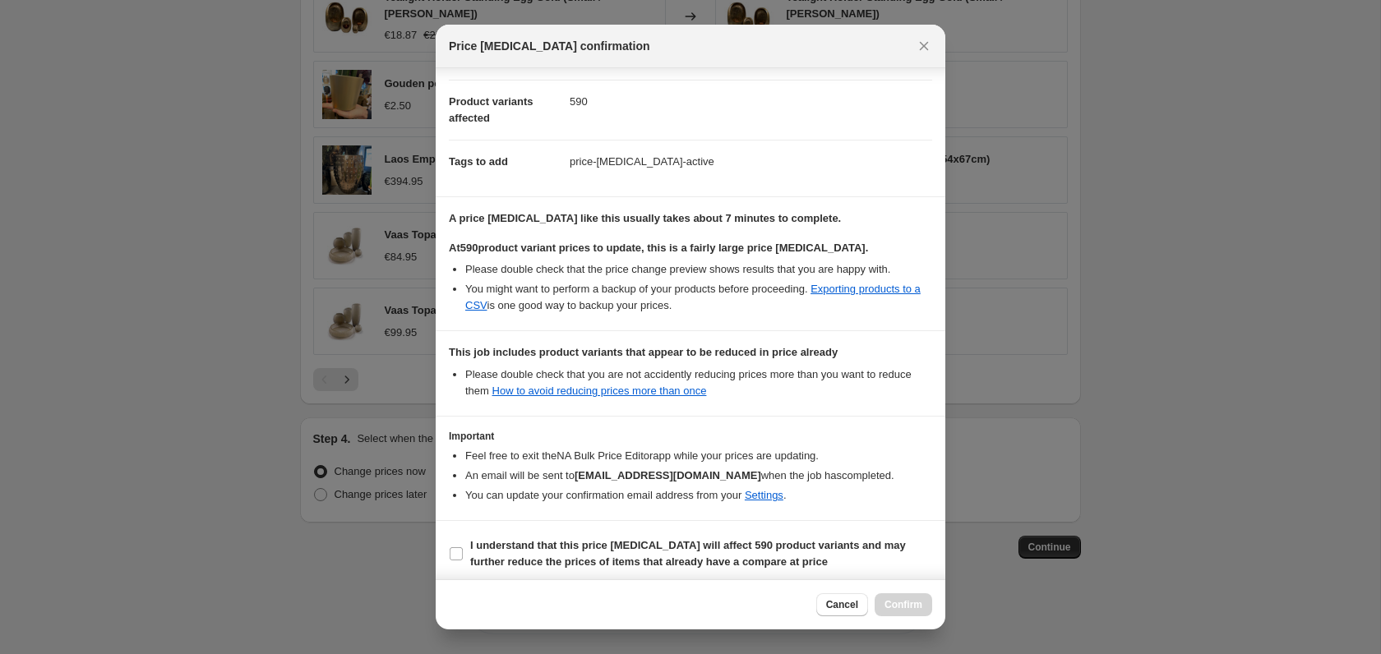
scroll to position [172, 0]
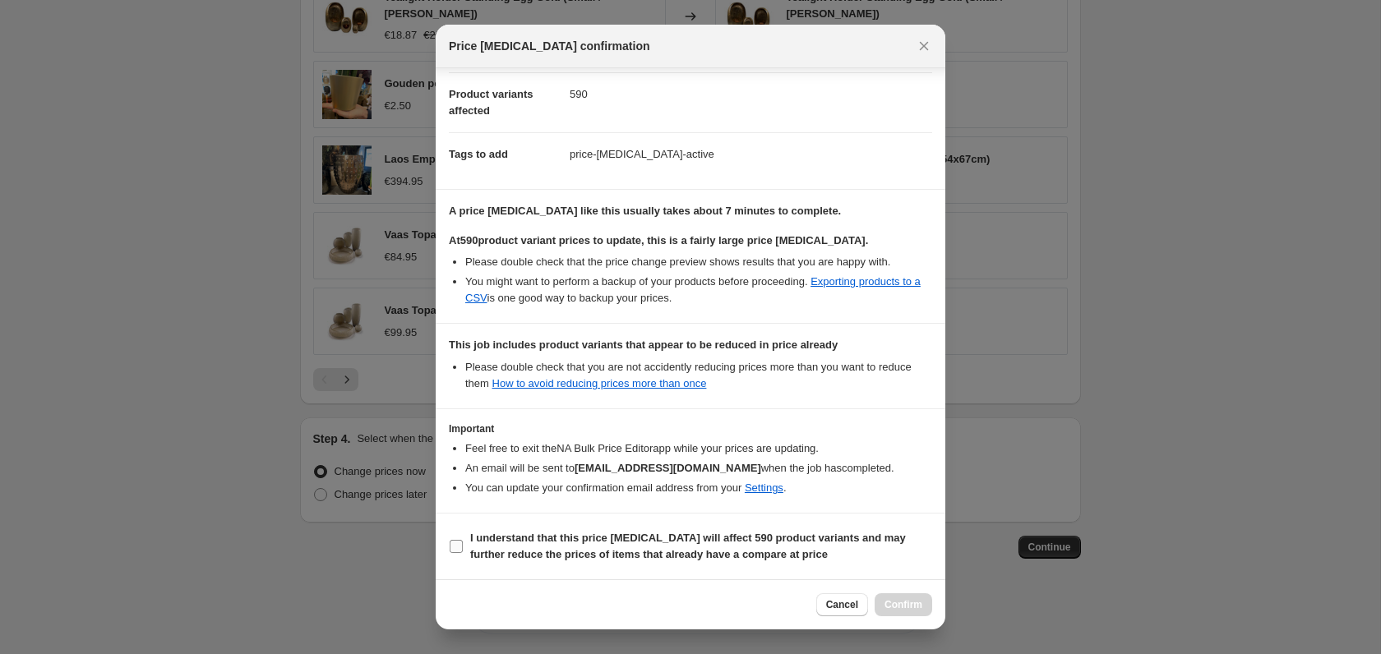
click at [488, 537] on b "I understand that this price change job will affect 590 product variants and ma…" at bounding box center [688, 546] width 436 height 29
click at [463, 540] on input "I understand that this price change job will affect 590 product variants and ma…" at bounding box center [456, 546] width 13 height 13
checkbox input "true"
click at [924, 615] on button "Confirm" at bounding box center [904, 605] width 58 height 23
